Goal: Book appointment/travel/reservation

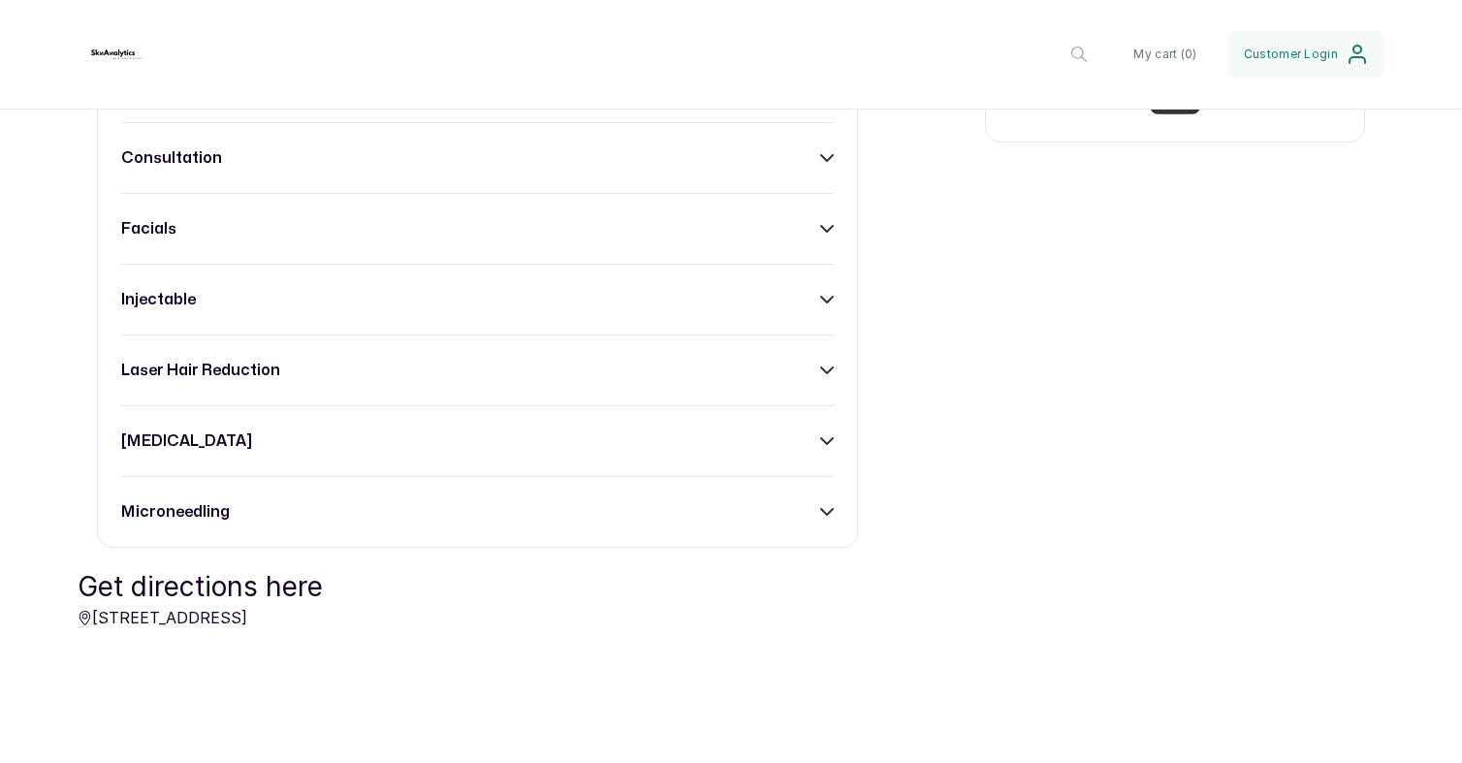
scroll to position [877, 0]
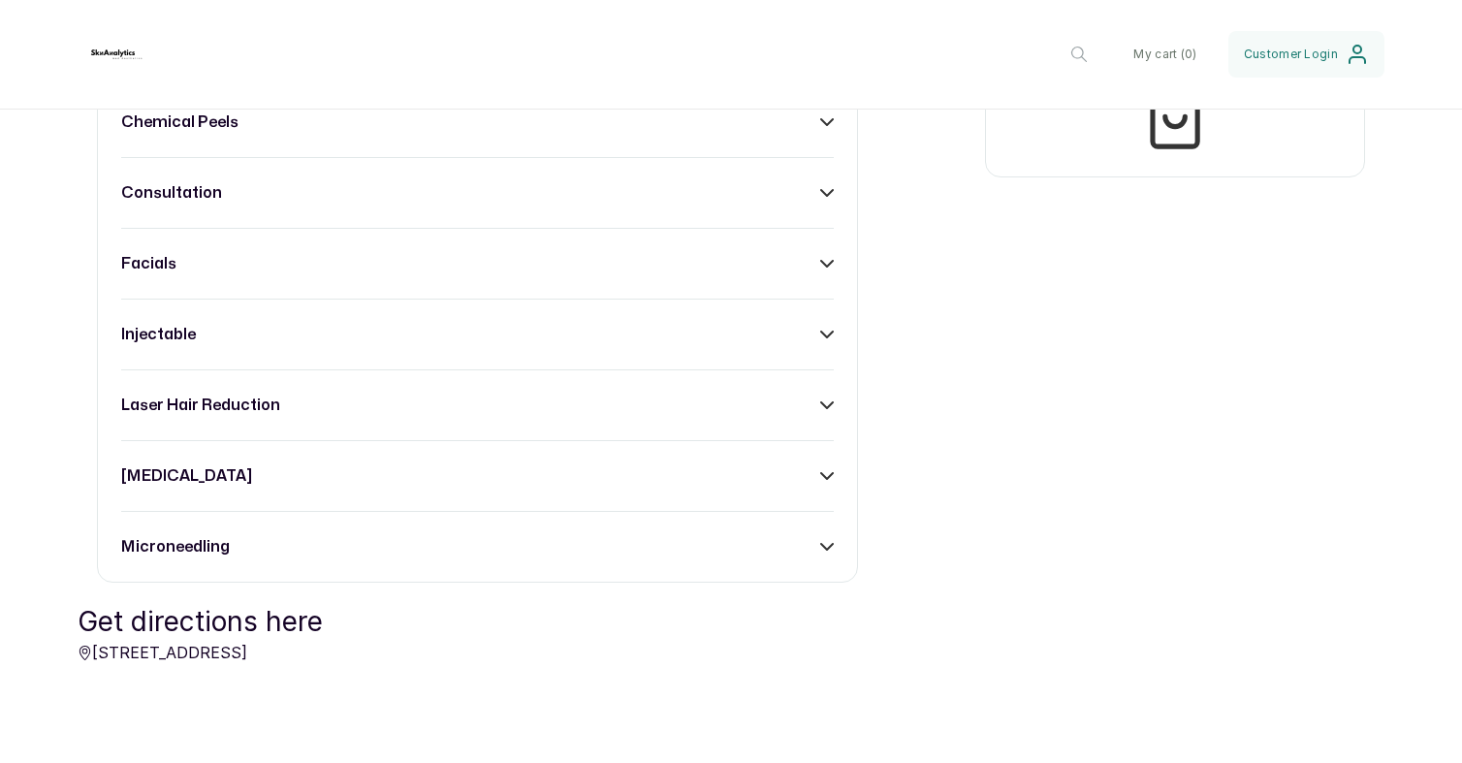
click at [817, 264] on div "facials" at bounding box center [477, 263] width 713 height 23
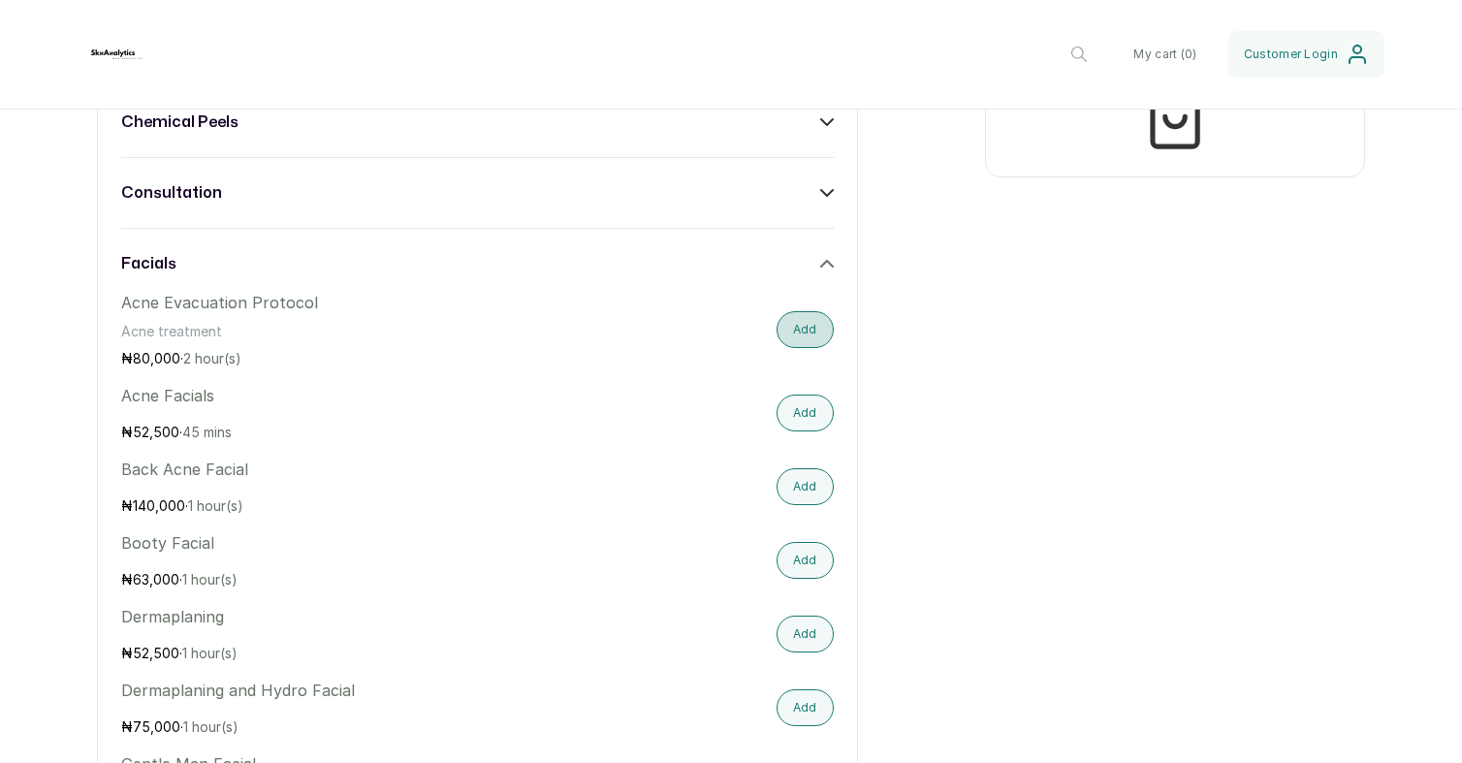
click at [811, 337] on button "Add" at bounding box center [805, 329] width 57 height 37
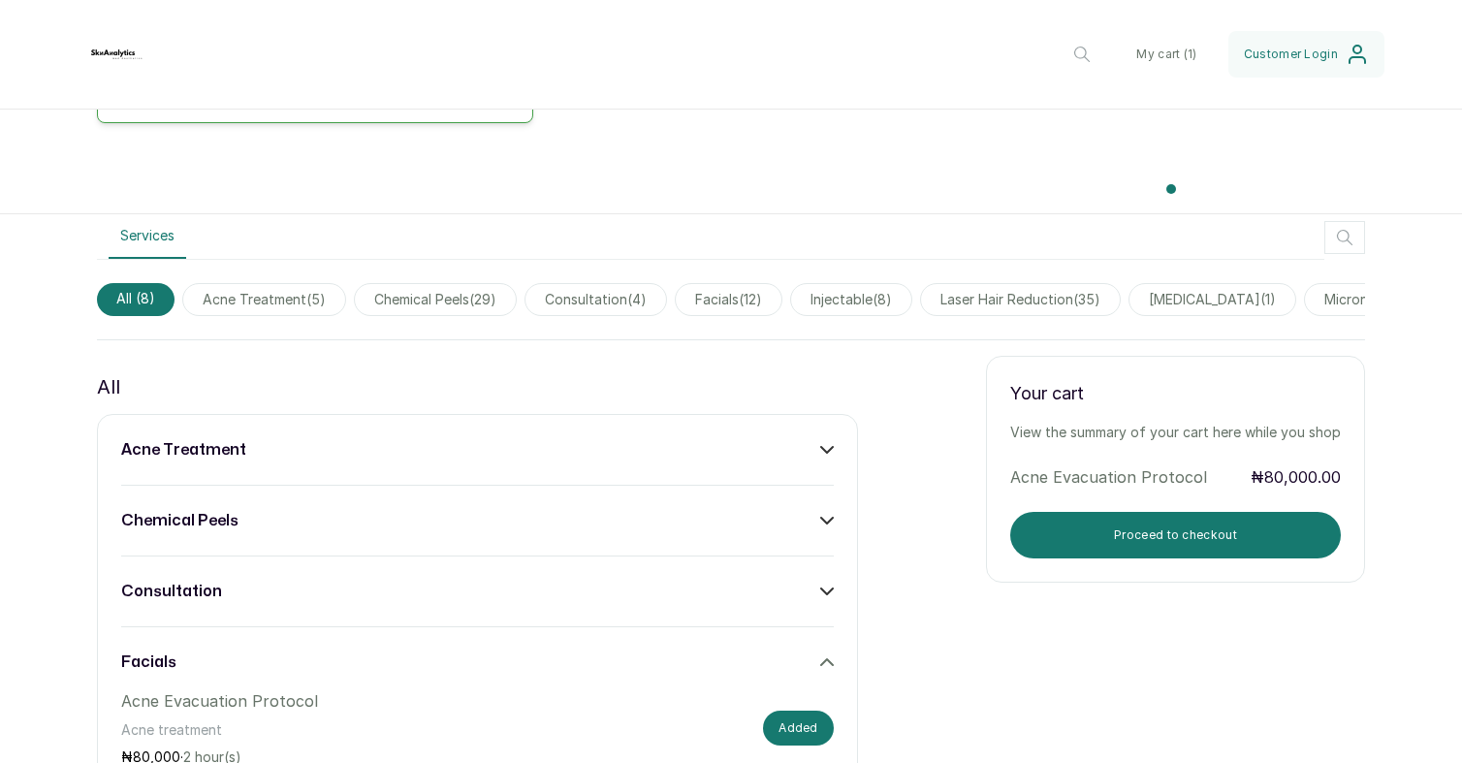
scroll to position [474, 0]
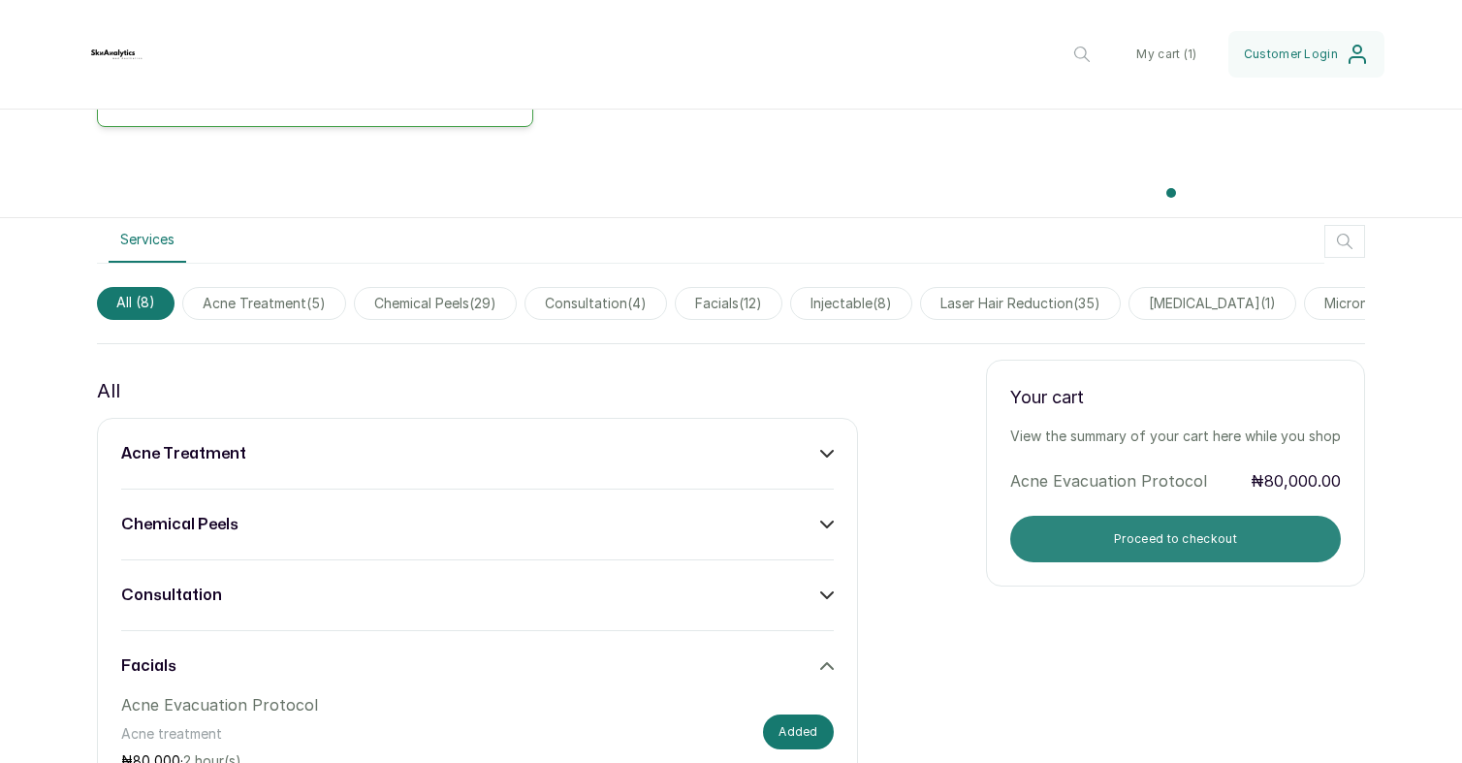
click at [1156, 537] on button "Proceed to checkout" at bounding box center [1175, 539] width 331 height 47
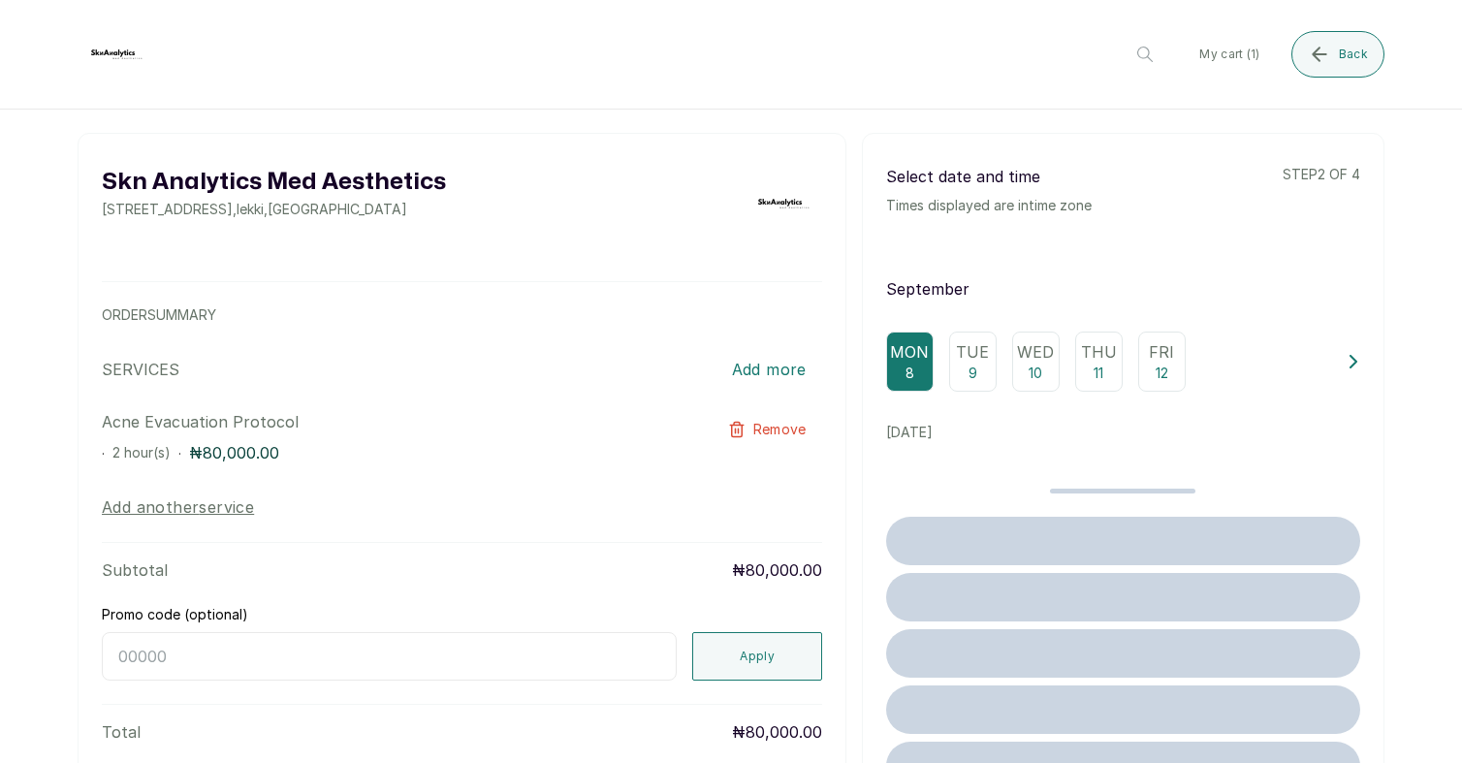
scroll to position [0, 0]
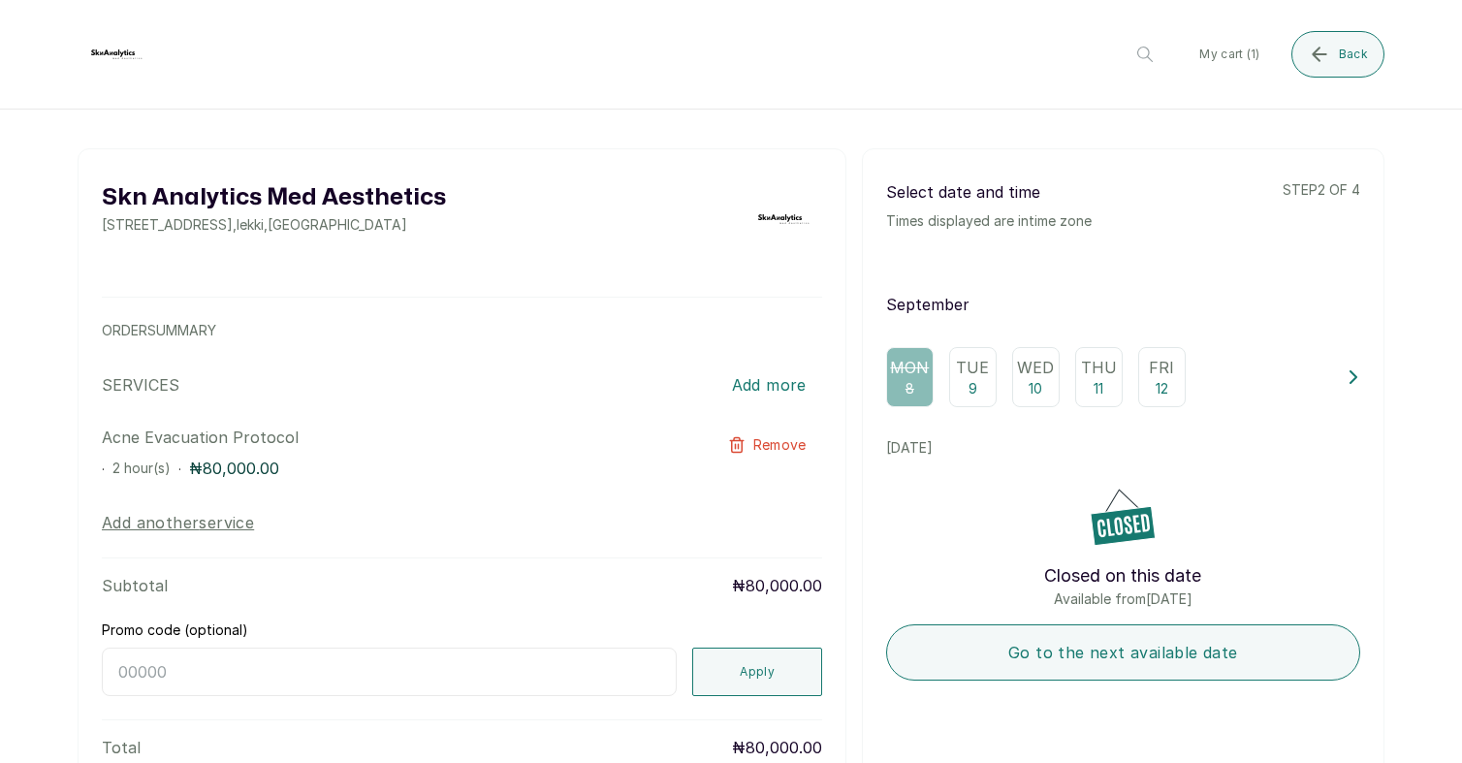
click at [974, 368] on p "Tue" at bounding box center [972, 367] width 33 height 23
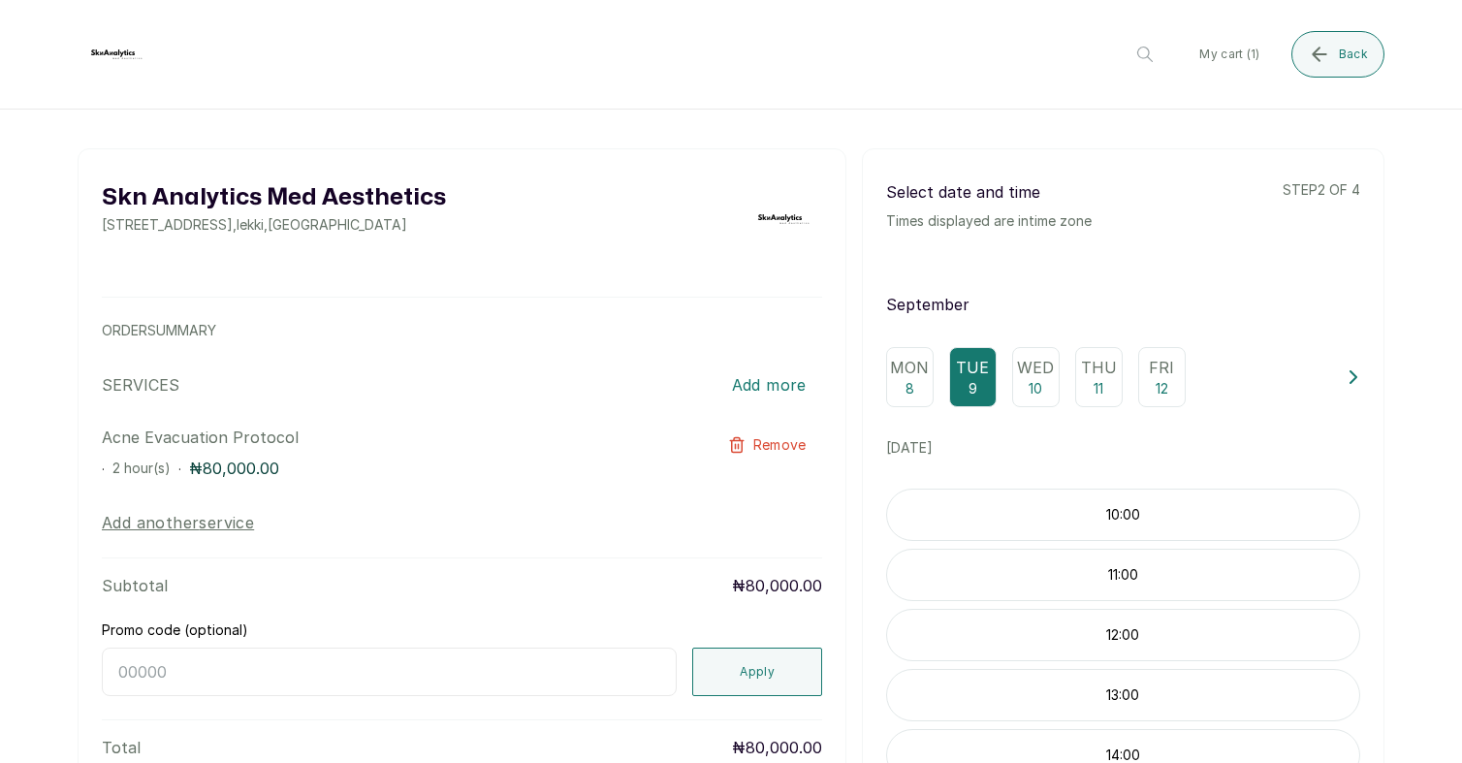
click at [1118, 505] on p "10:00" at bounding box center [1123, 514] width 472 height 19
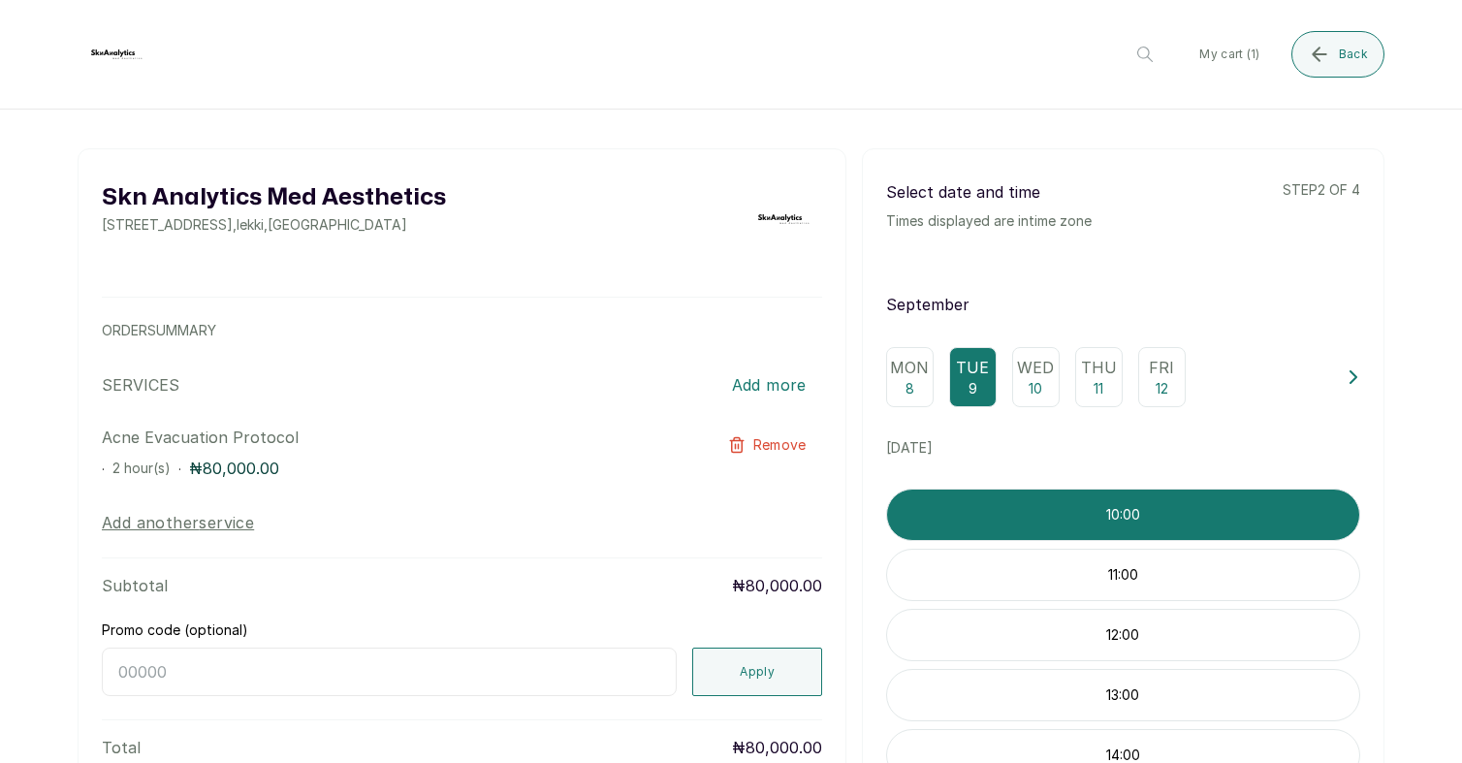
scroll to position [175, 0]
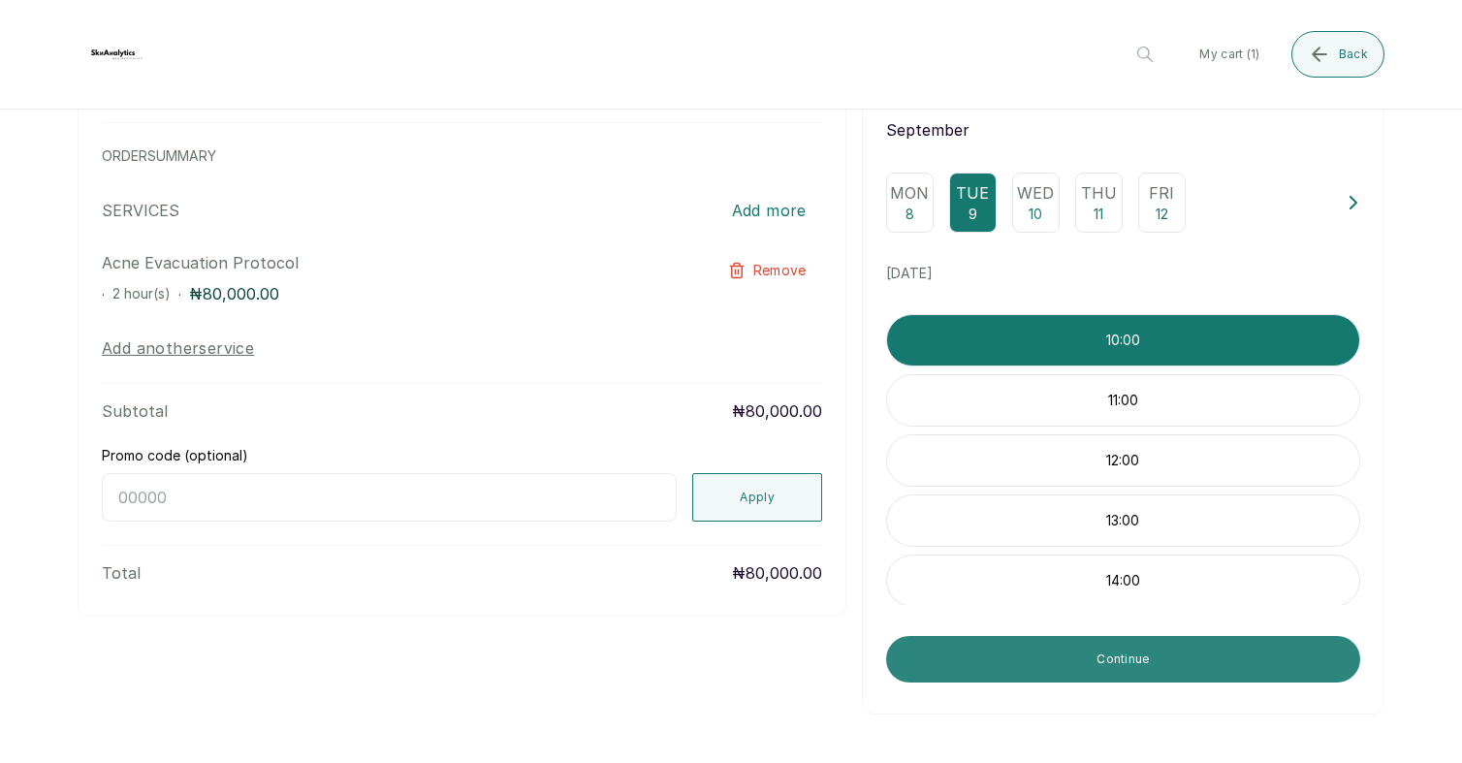
click at [1166, 658] on button "Continue" at bounding box center [1123, 659] width 474 height 47
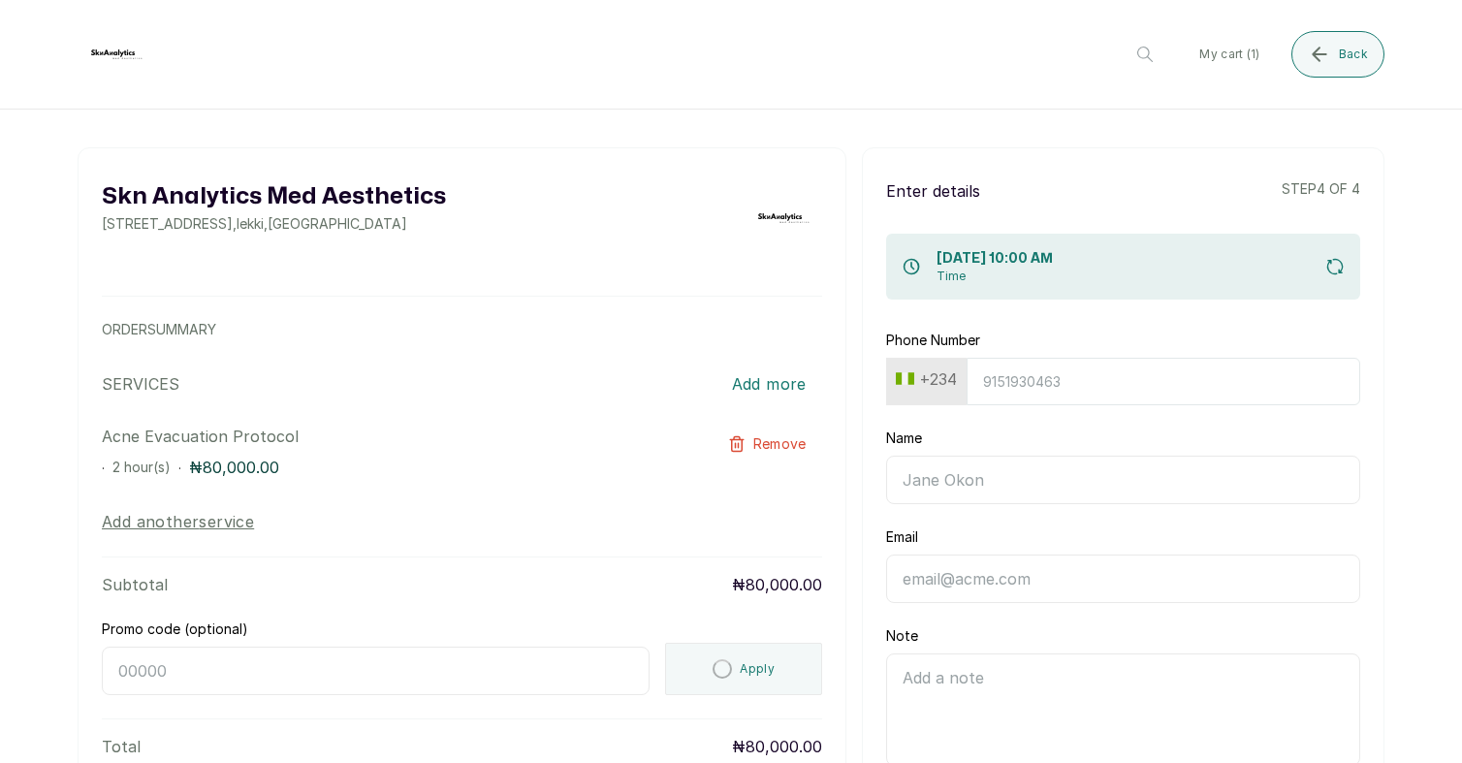
scroll to position [0, 0]
click at [1058, 384] on input "Phone Number" at bounding box center [1164, 383] width 394 height 48
type input "7013600303"
type input "[PERSON_NAME]"
type input "[EMAIL_ADDRESS][DOMAIN_NAME]"
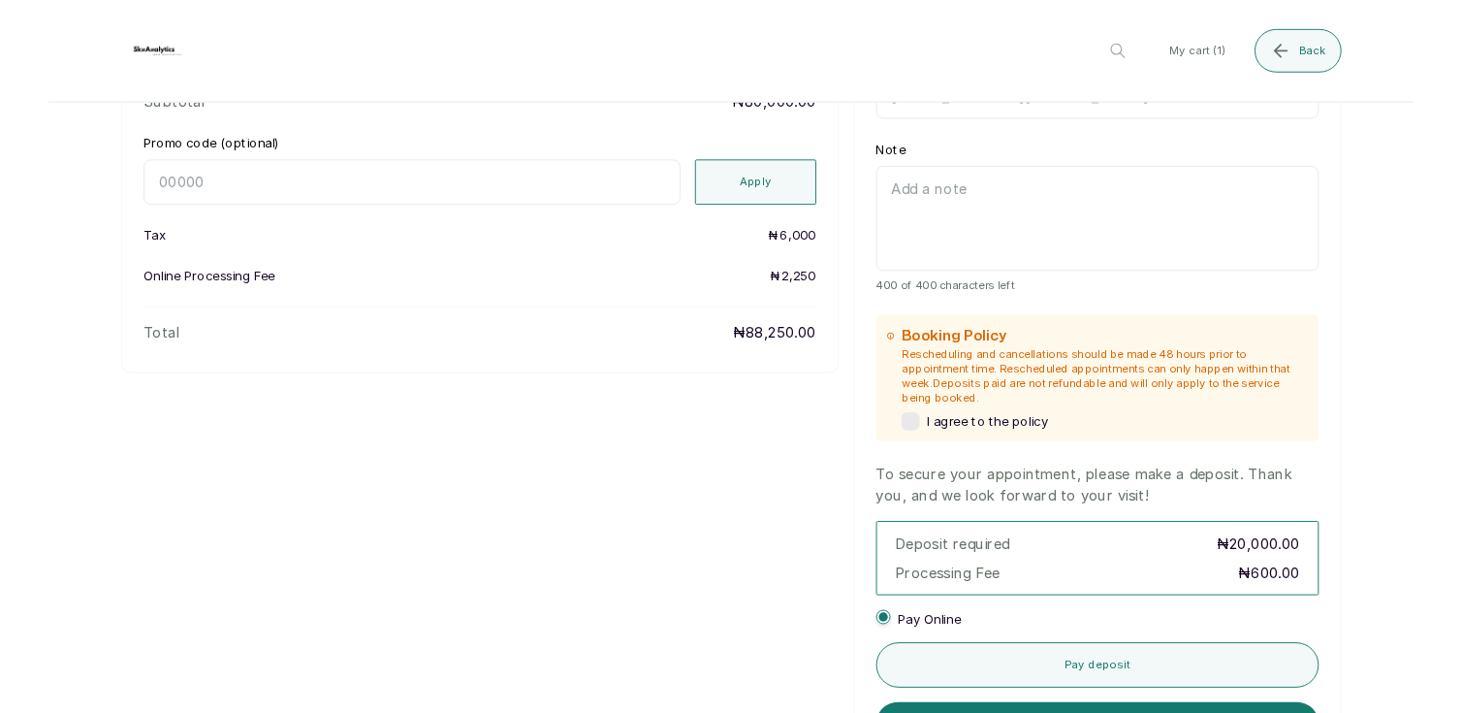
scroll to position [485, 0]
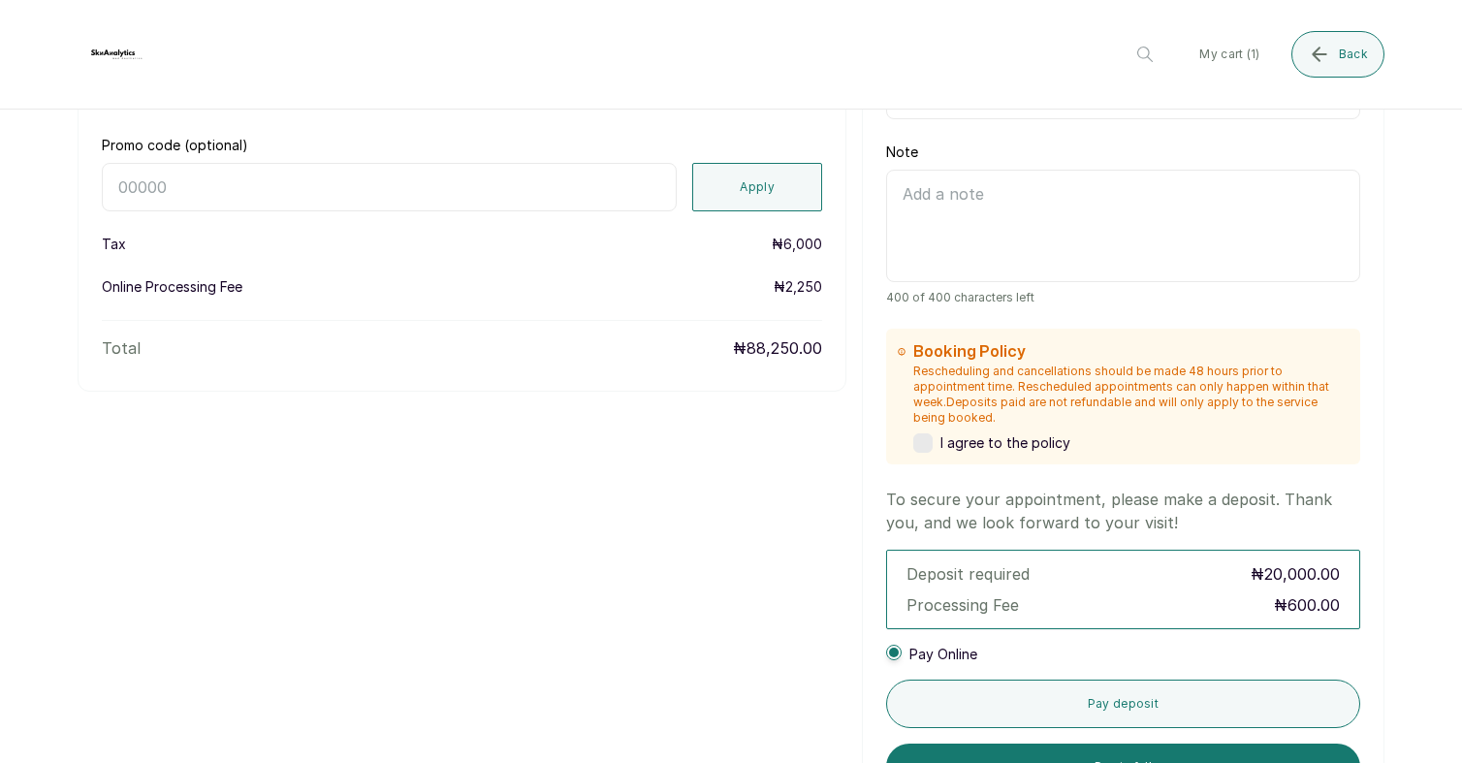
type input "7013600303"
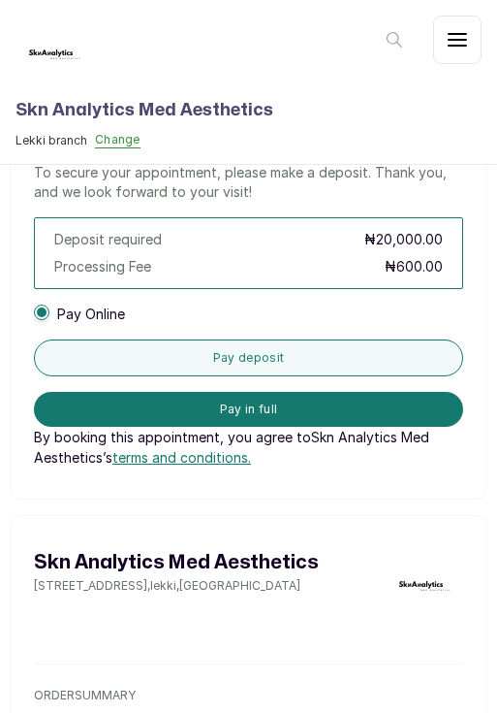
scroll to position [752, 0]
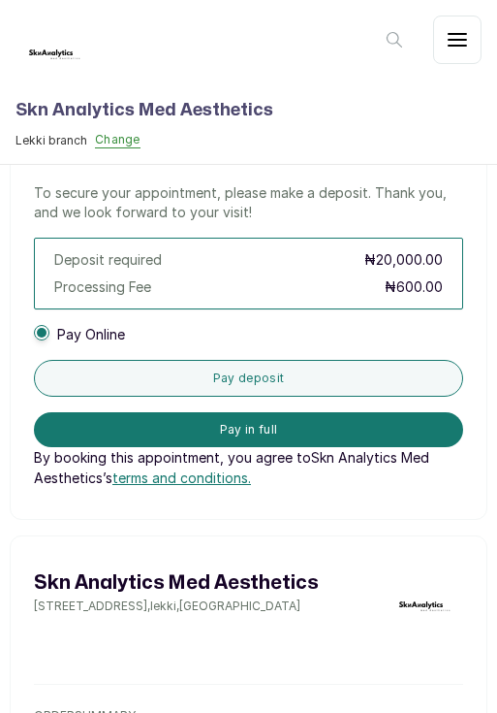
click at [441, 132] on header "Skn Analytics Med Aesthetics Lekki branch Change My cart ( 1 ) Back" at bounding box center [248, 82] width 497 height 165
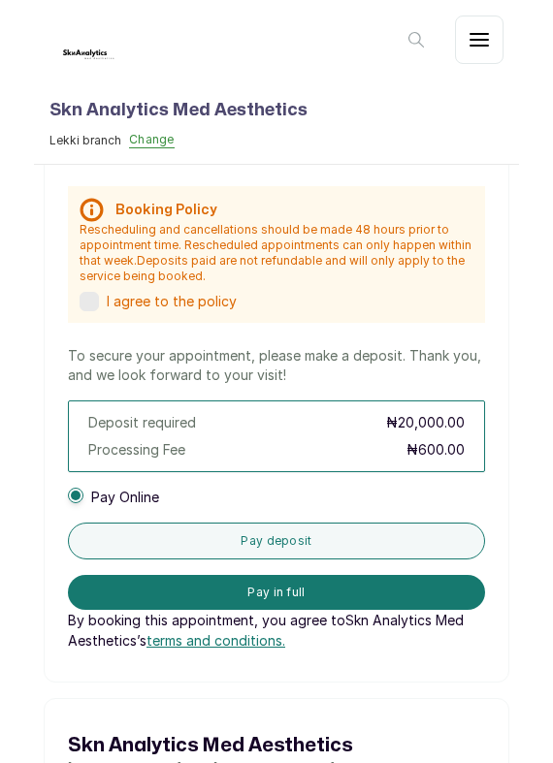
scroll to position [598, 0]
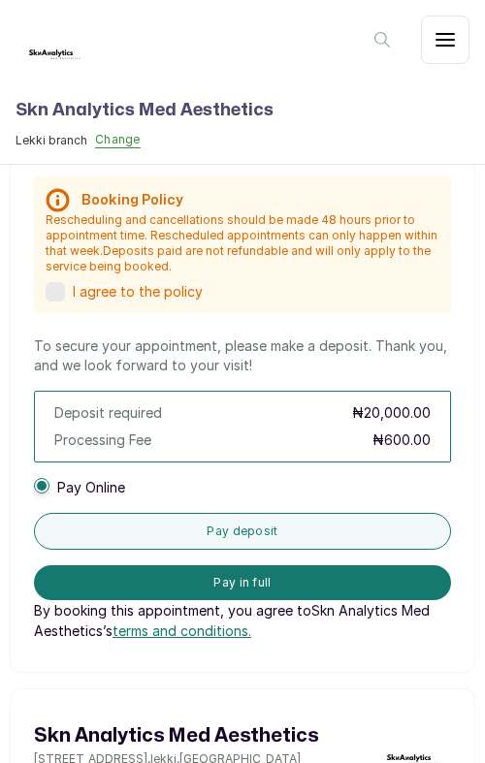
click at [196, 634] on span "terms and conditions." at bounding box center [181, 631] width 139 height 16
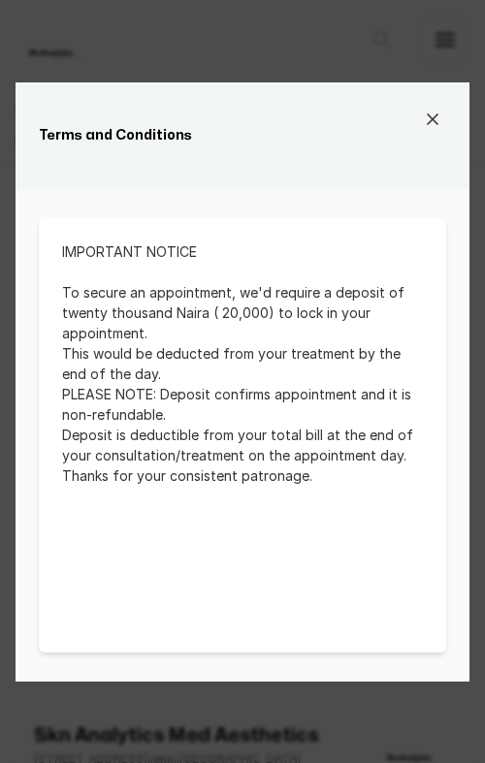
click at [431, 119] on icon at bounding box center [433, 119] width 10 height 10
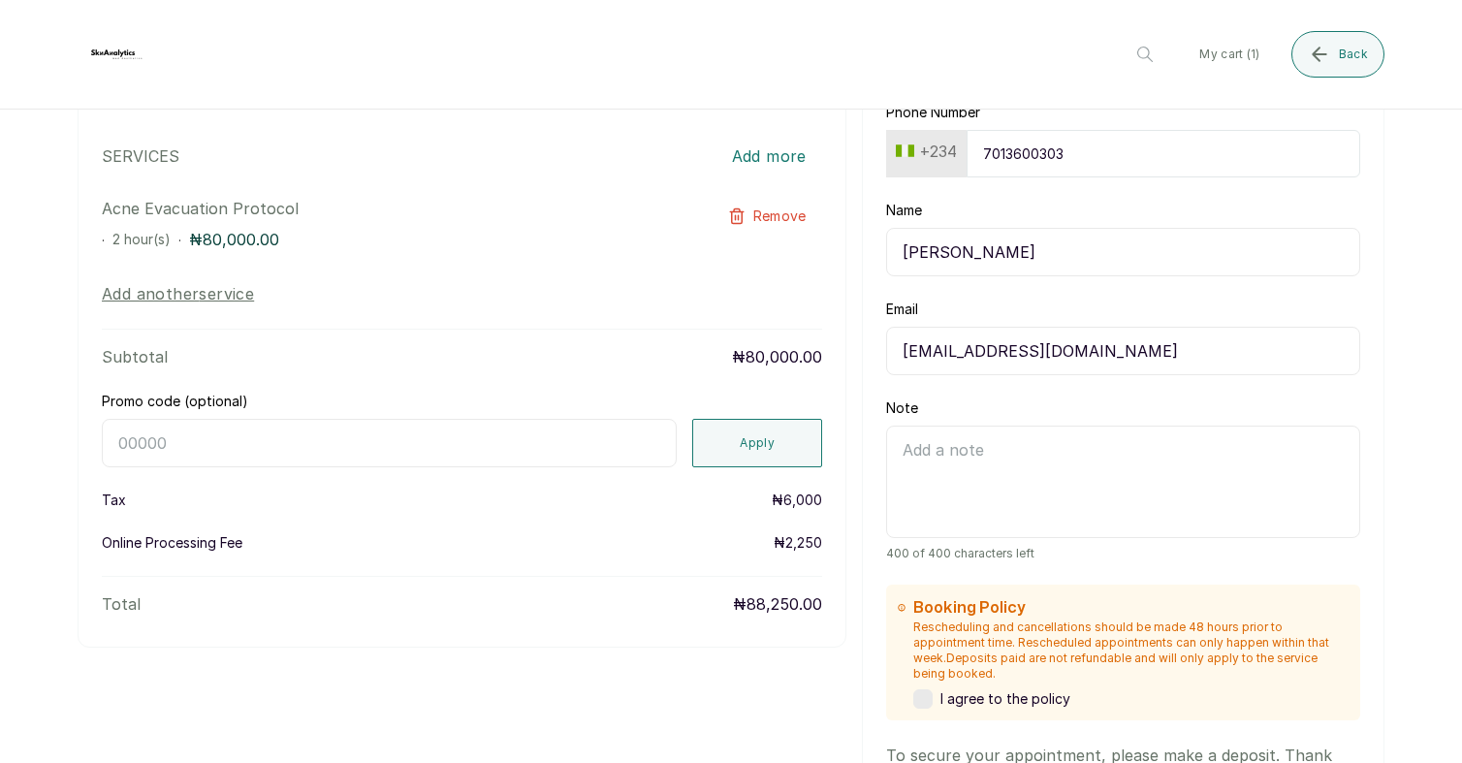
scroll to position [0, 0]
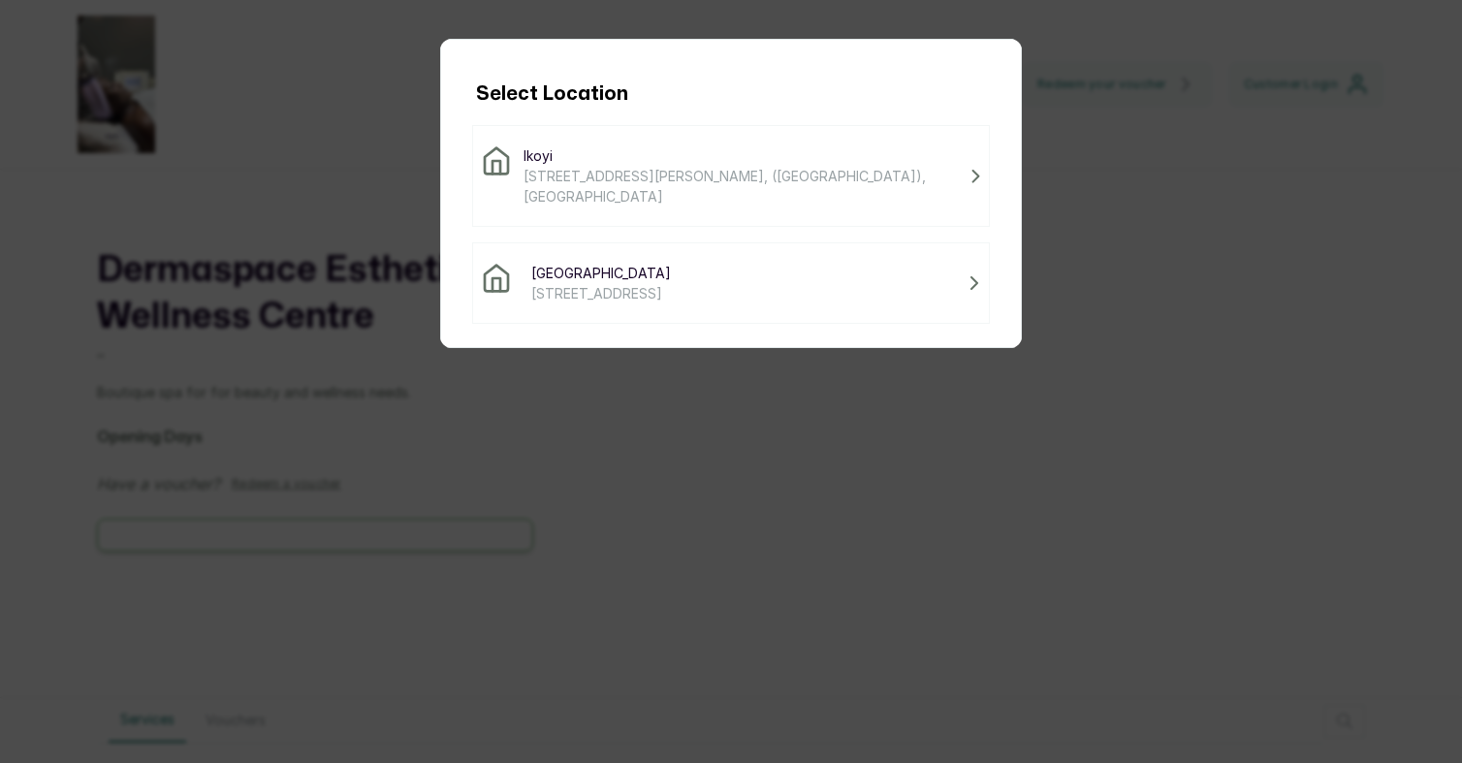
click at [616, 280] on span "Victoria Island" at bounding box center [601, 273] width 140 height 20
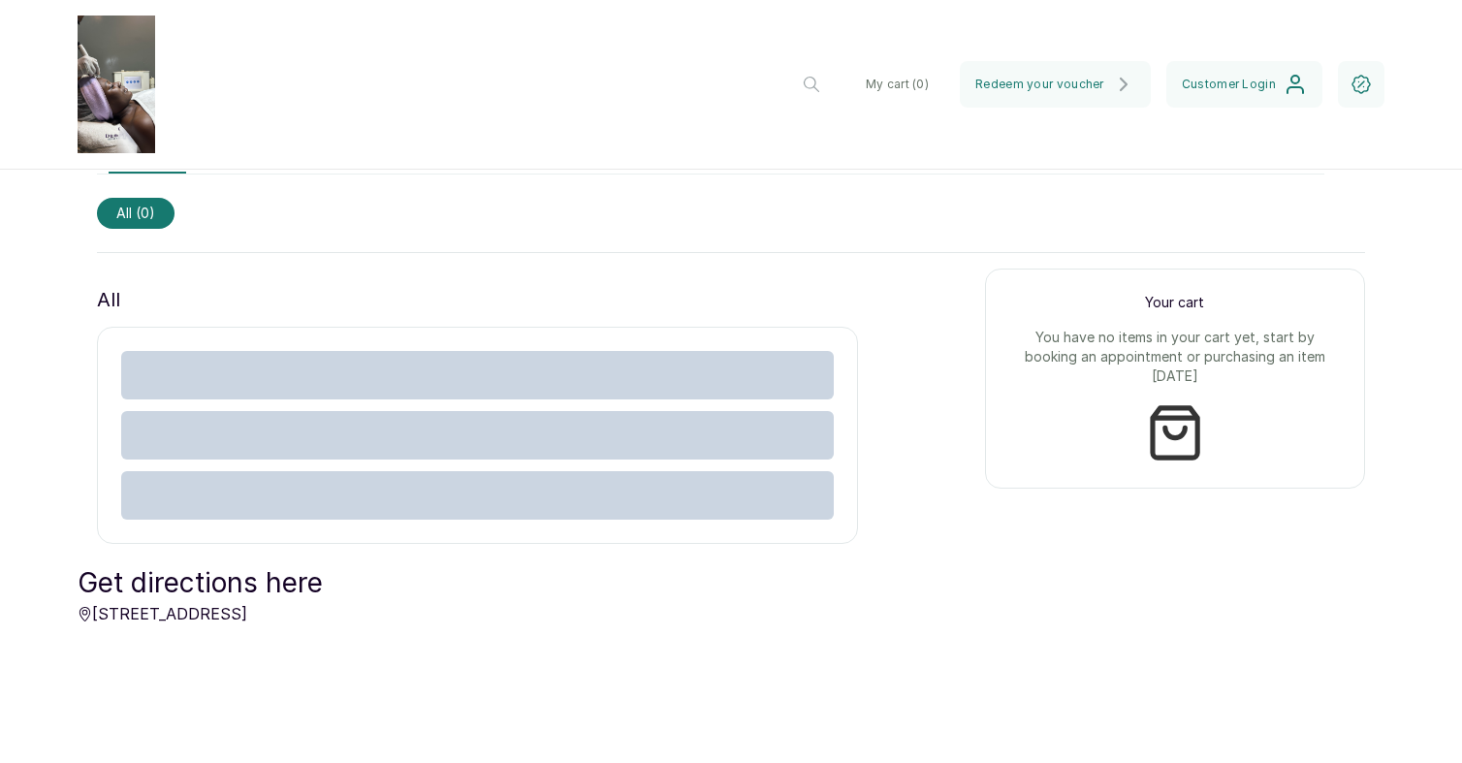
scroll to position [918, 0]
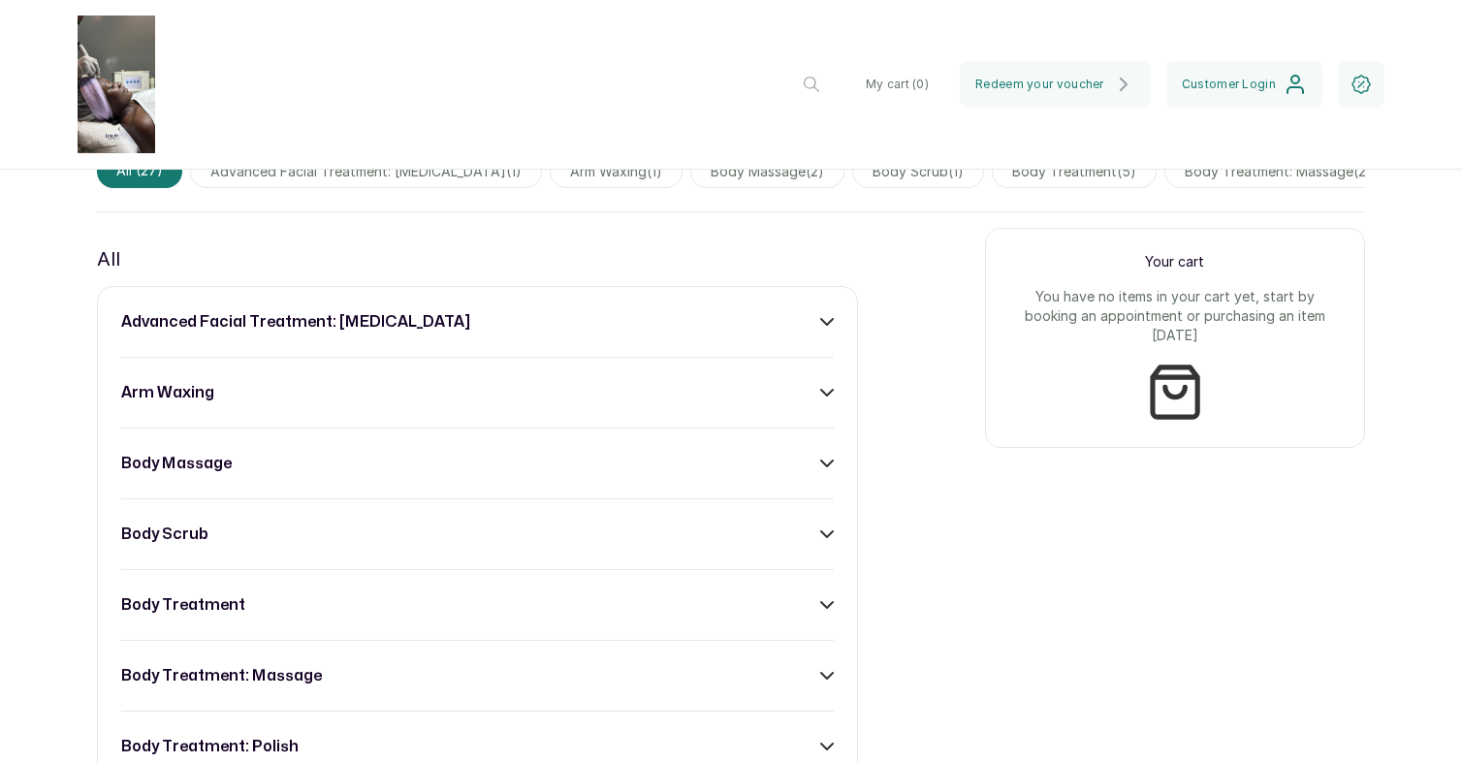
click at [825, 315] on icon at bounding box center [827, 322] width 14 height 14
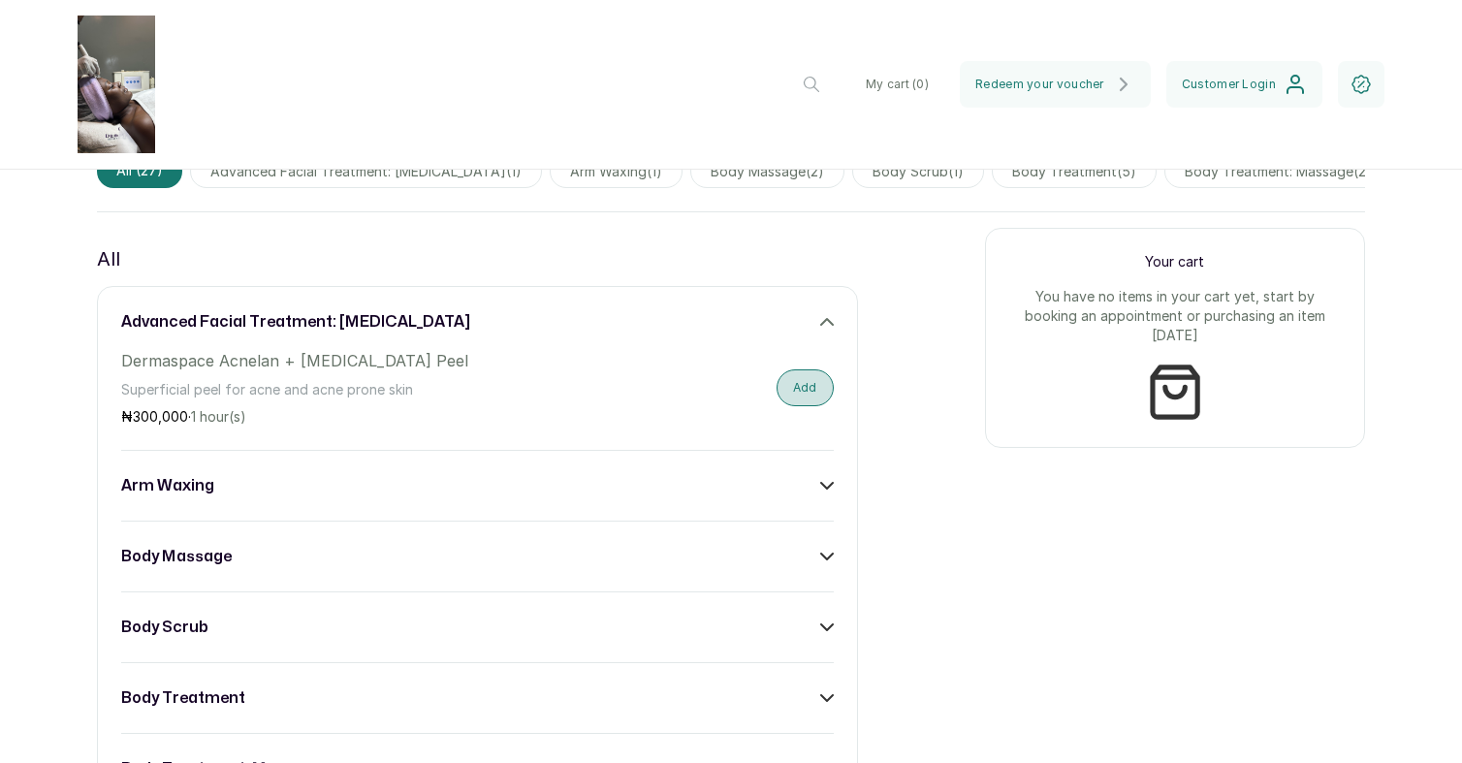
click at [808, 371] on button "Add" at bounding box center [805, 387] width 57 height 37
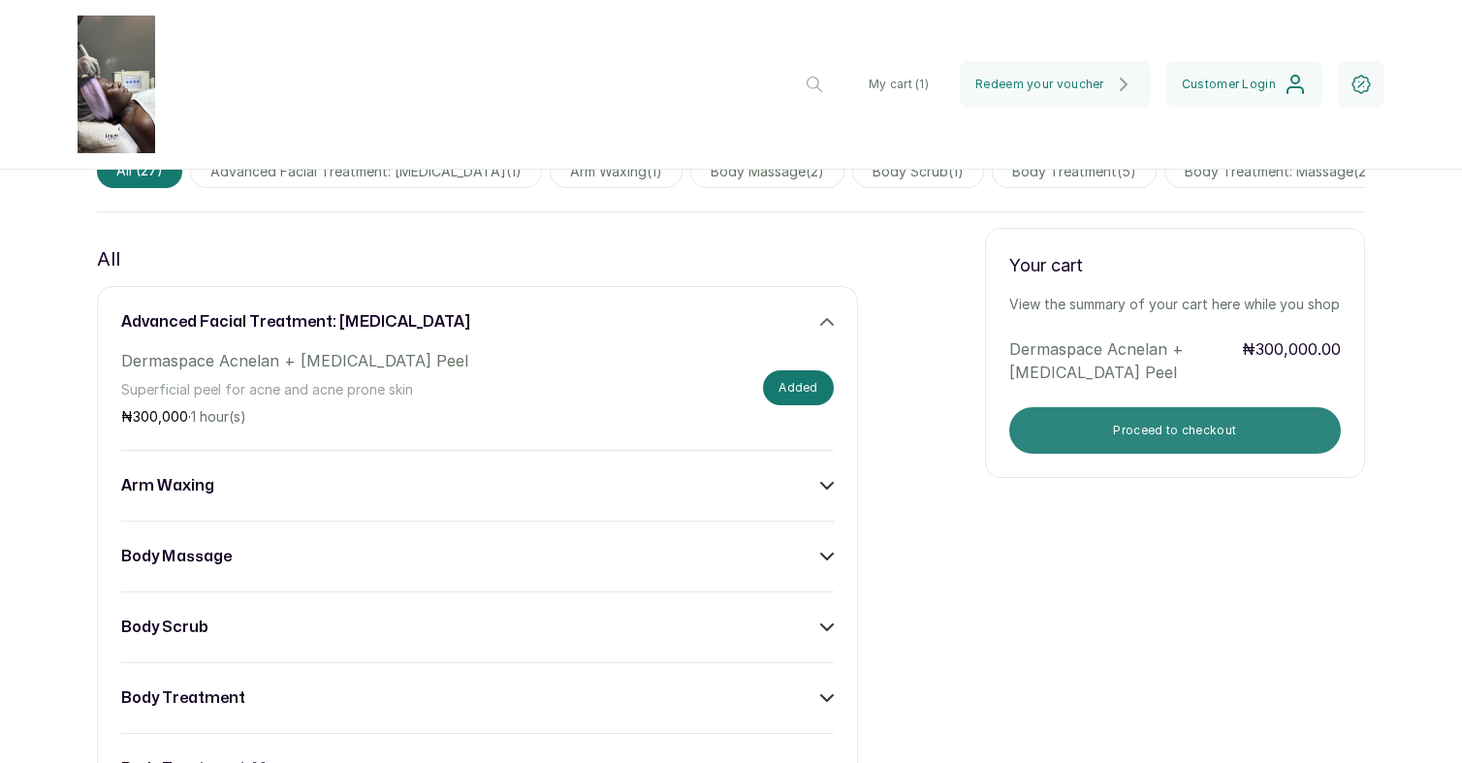
click at [1159, 412] on button "Proceed to checkout" at bounding box center [1176, 430] width 332 height 47
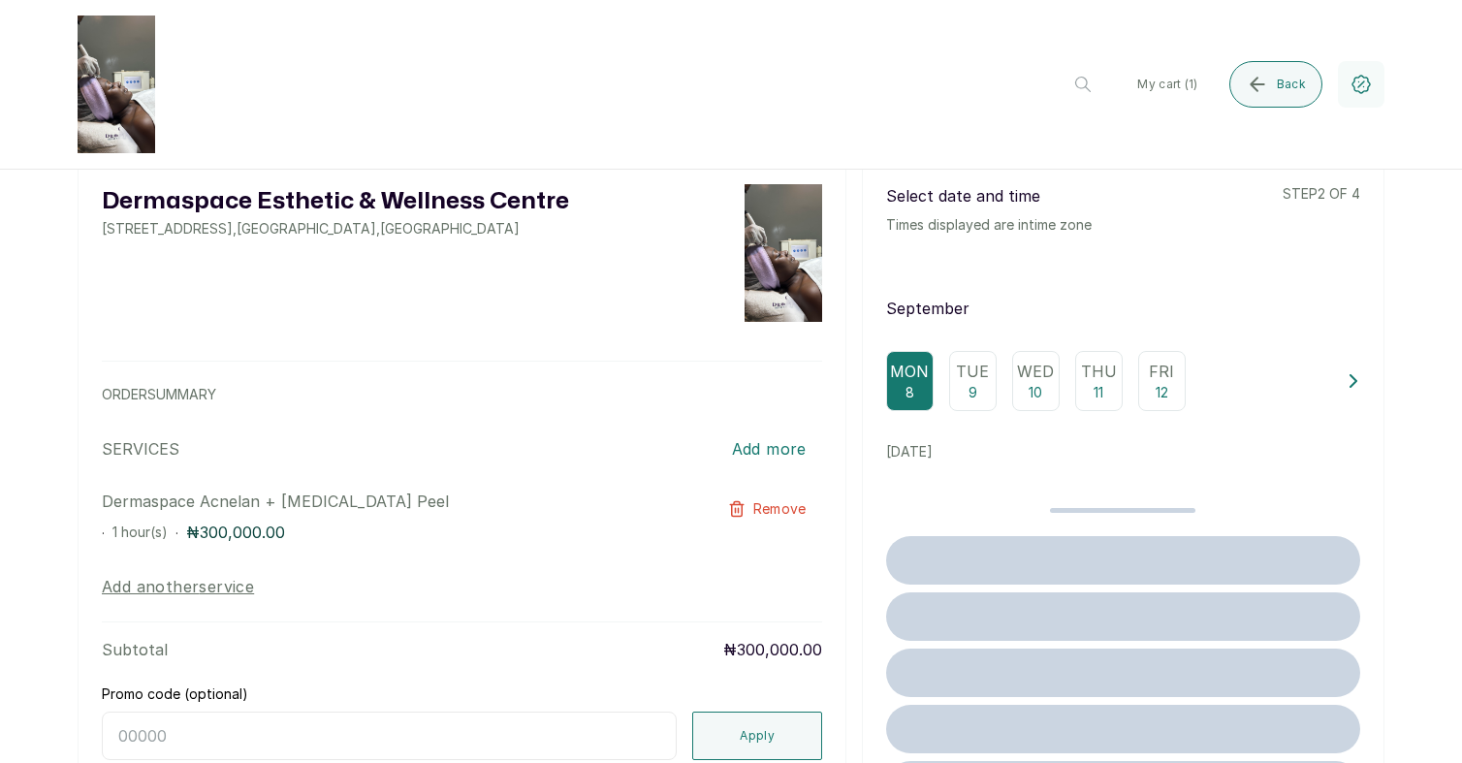
scroll to position [0, 0]
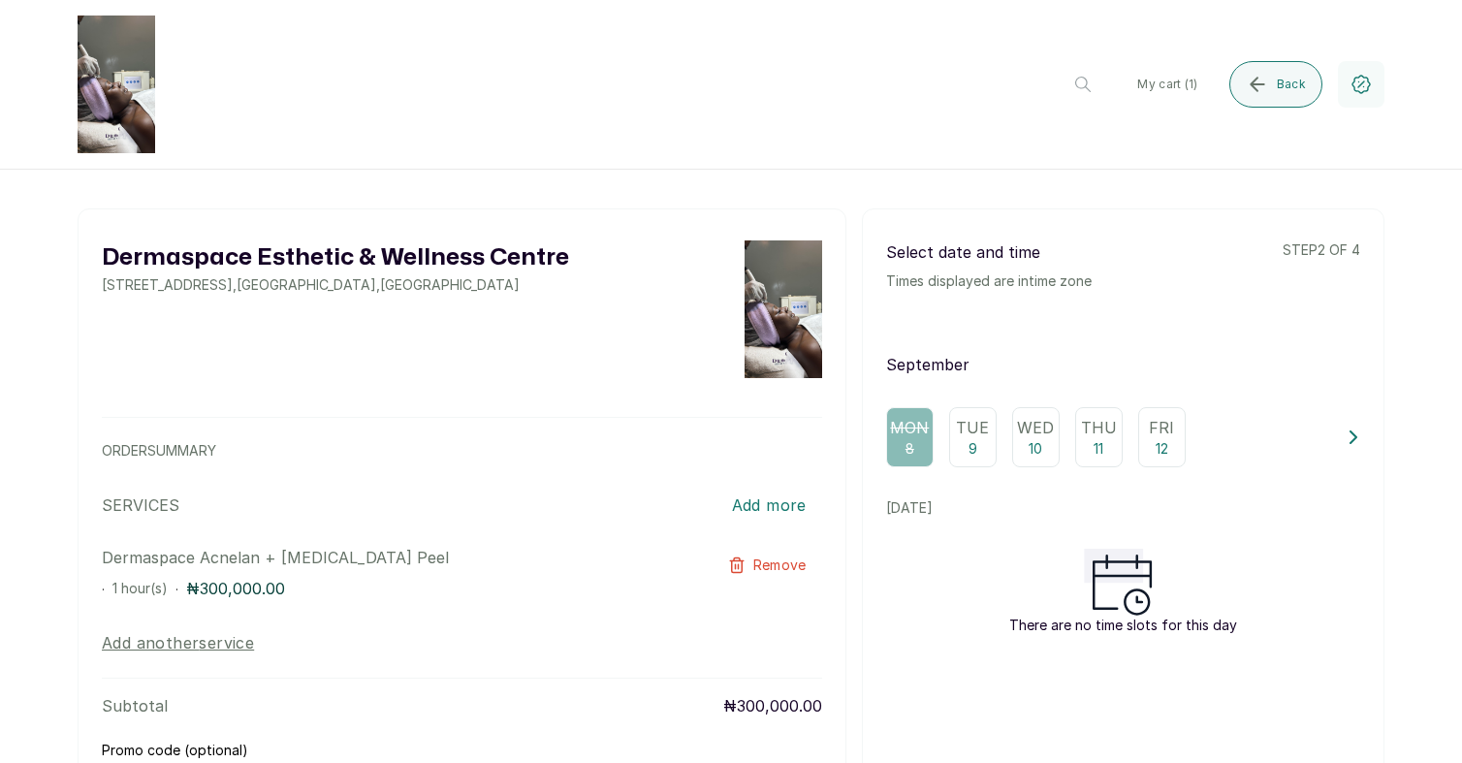
click at [983, 439] on div "Tue 9" at bounding box center [973, 437] width 48 height 60
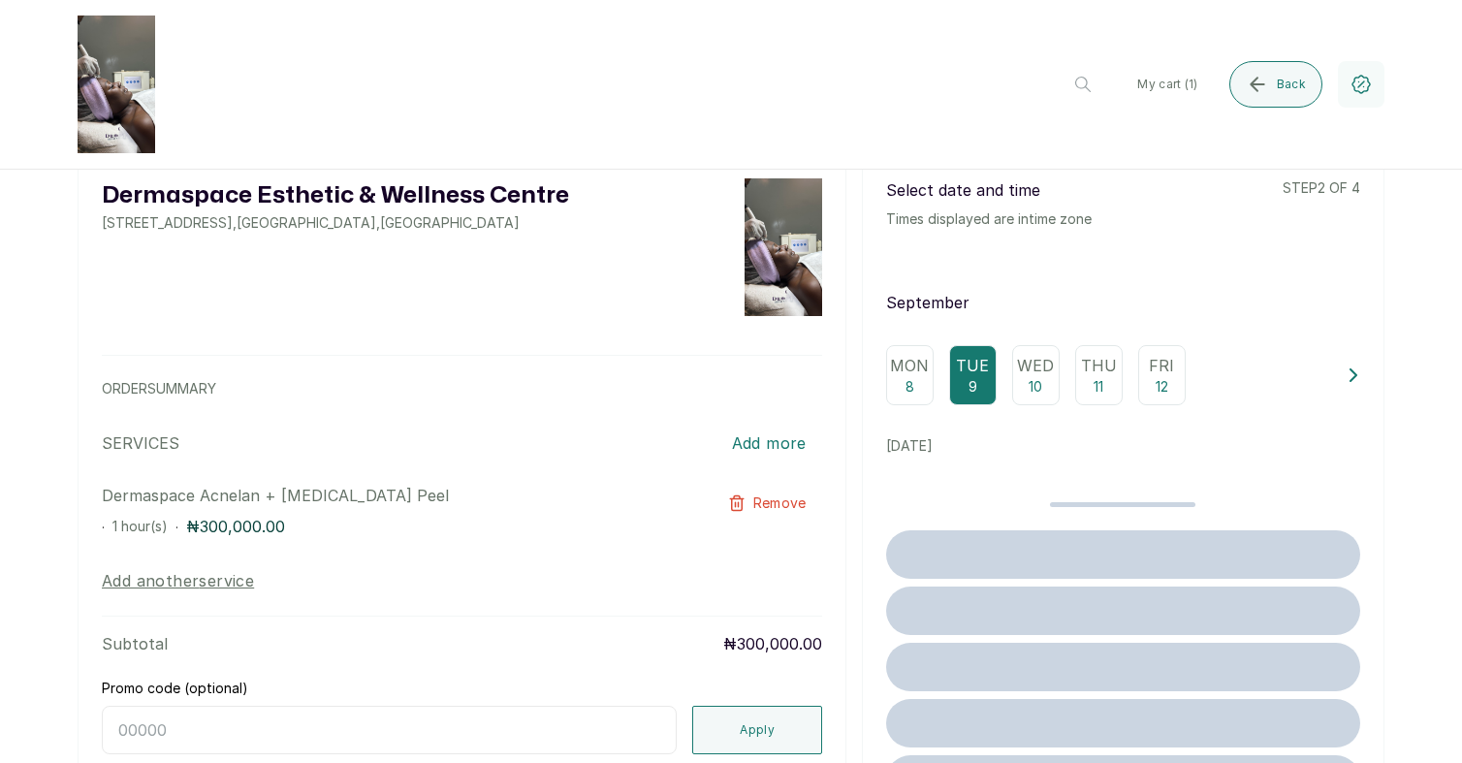
scroll to position [69, 0]
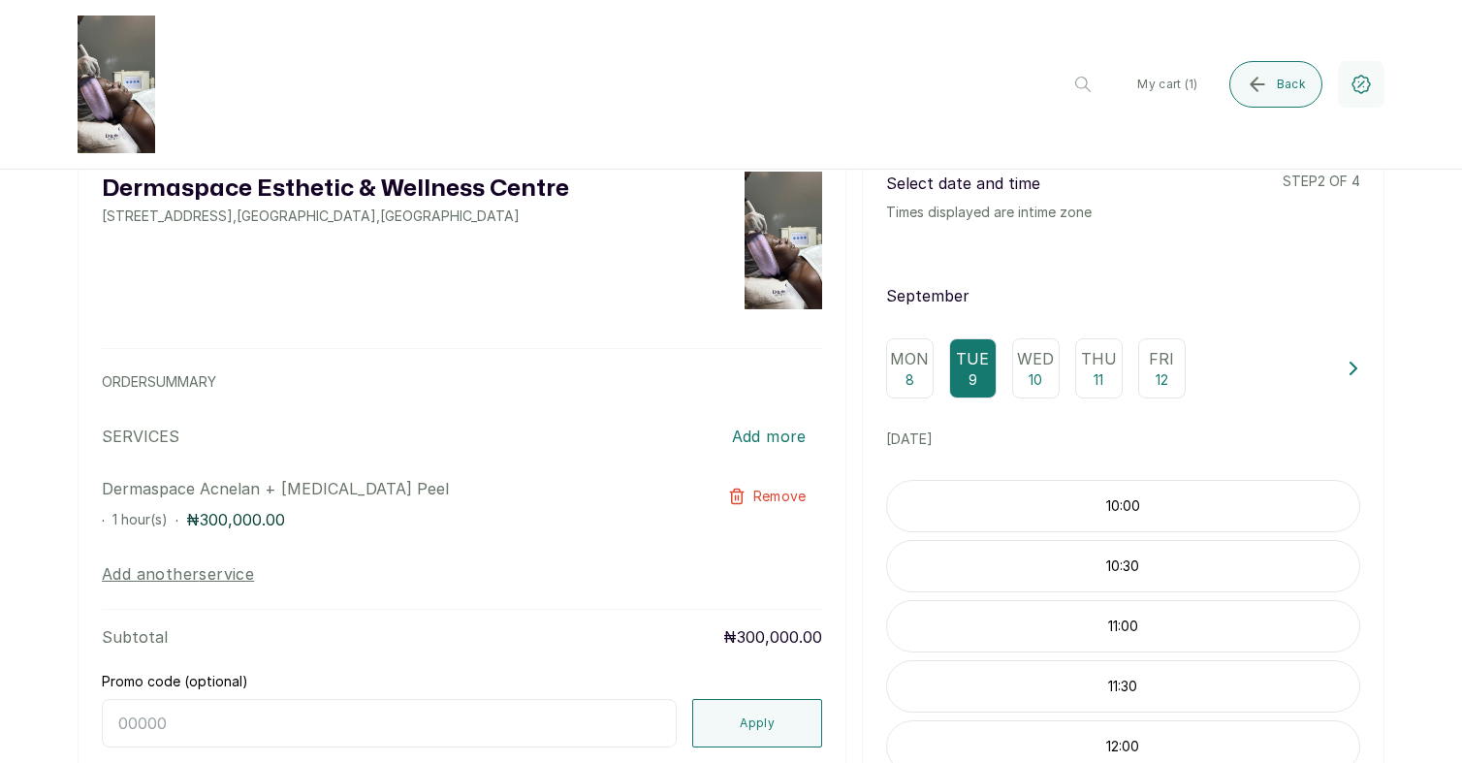
click at [1193, 510] on p "10:00" at bounding box center [1123, 506] width 472 height 19
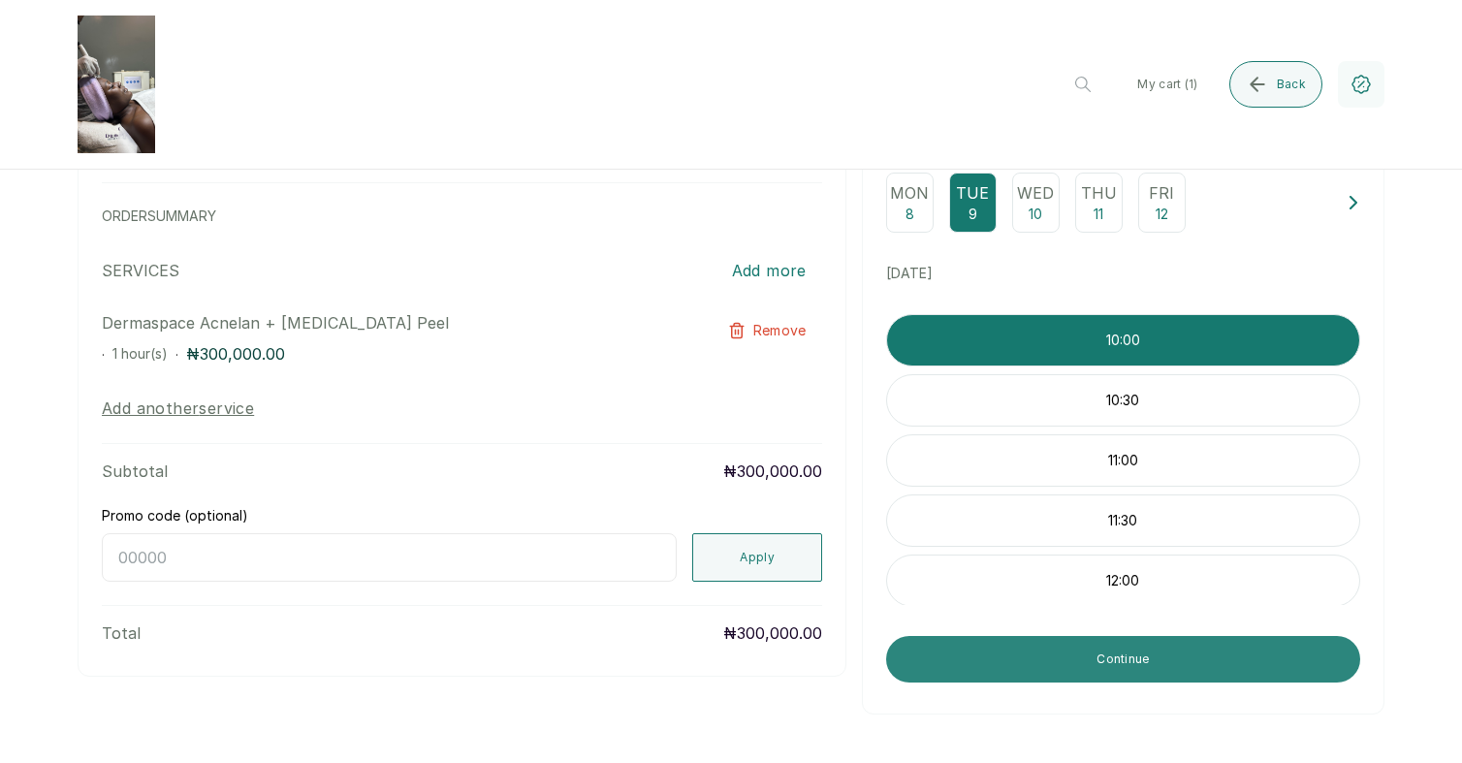
click at [1196, 662] on button "Continue" at bounding box center [1123, 659] width 474 height 47
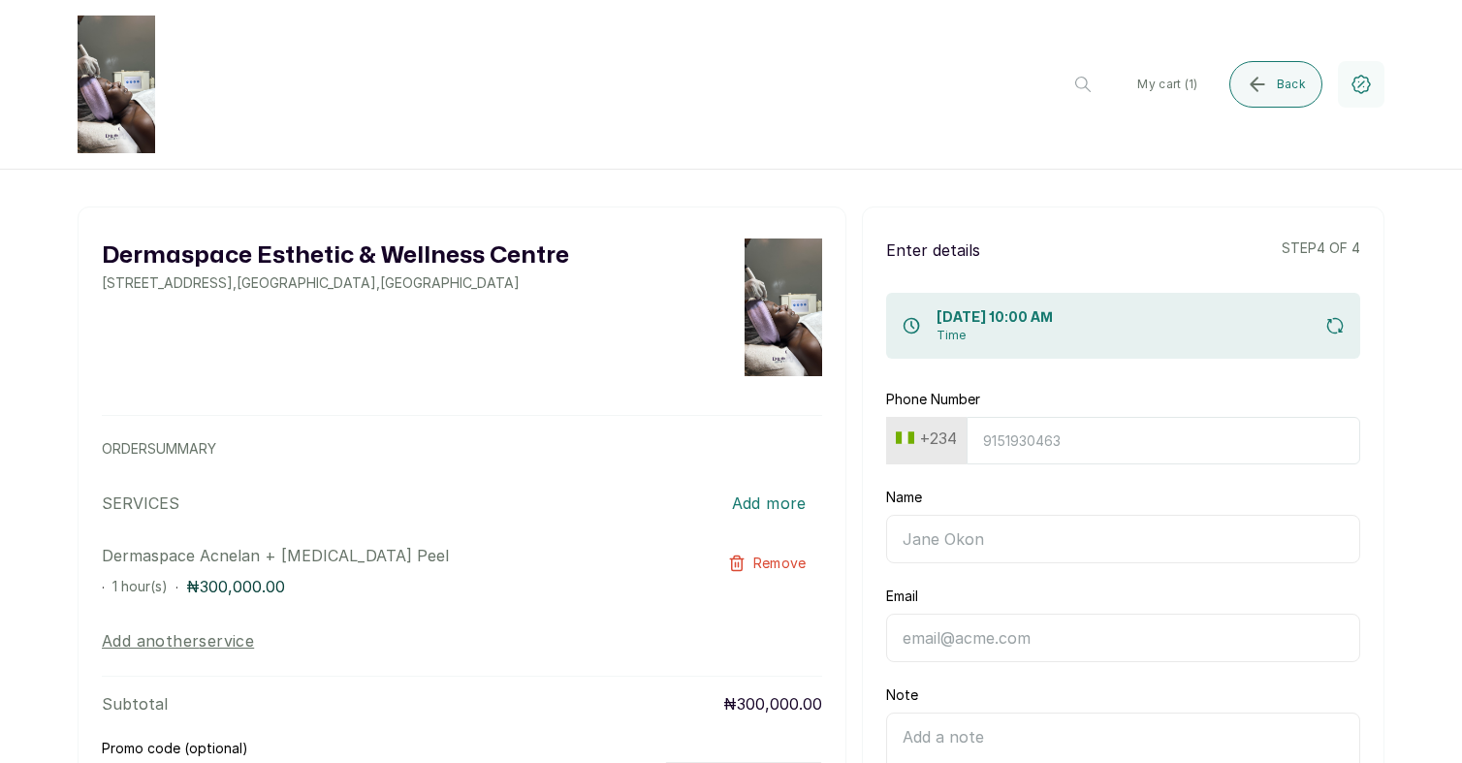
scroll to position [0, 0]
click at [1032, 450] on input "Phone Number" at bounding box center [1164, 443] width 394 height 48
type input "7013600303"
type input "[PERSON_NAME]"
type input "[EMAIL_ADDRESS][DOMAIN_NAME]"
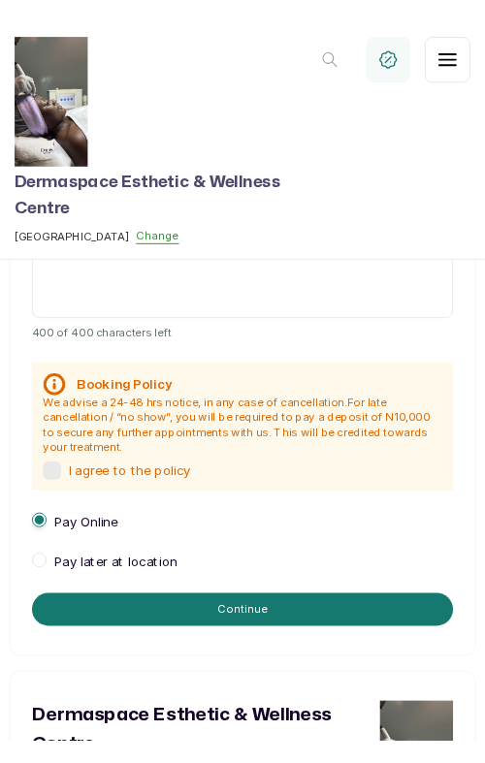
scroll to position [490, 0]
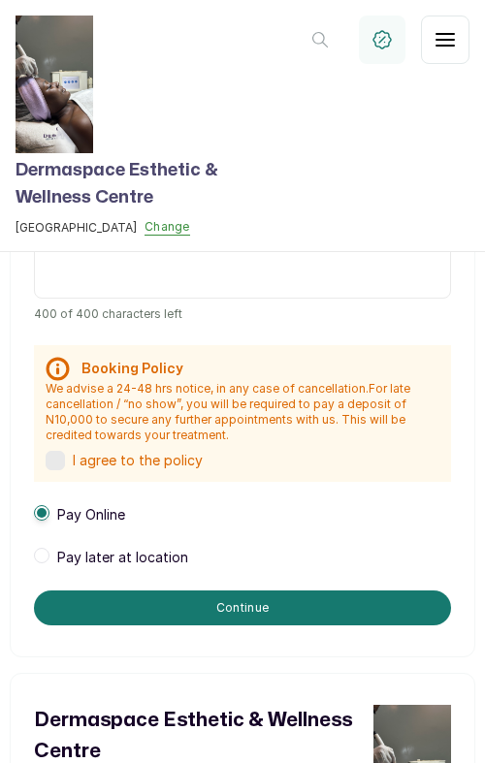
type input "7013600303"
click at [40, 558] on span at bounding box center [42, 556] width 16 height 16
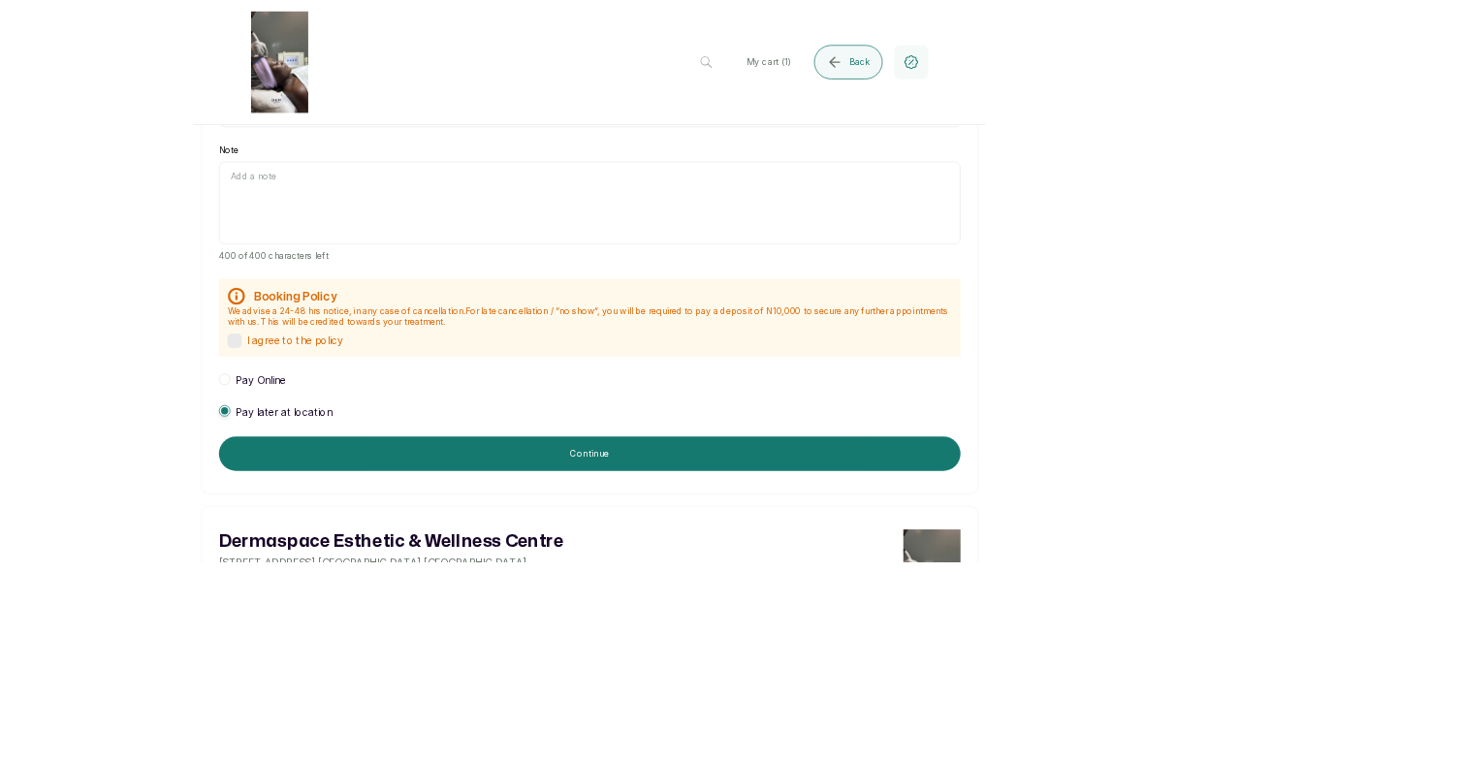
scroll to position [414, 0]
